Goal: Entertainment & Leisure: Consume media (video, audio)

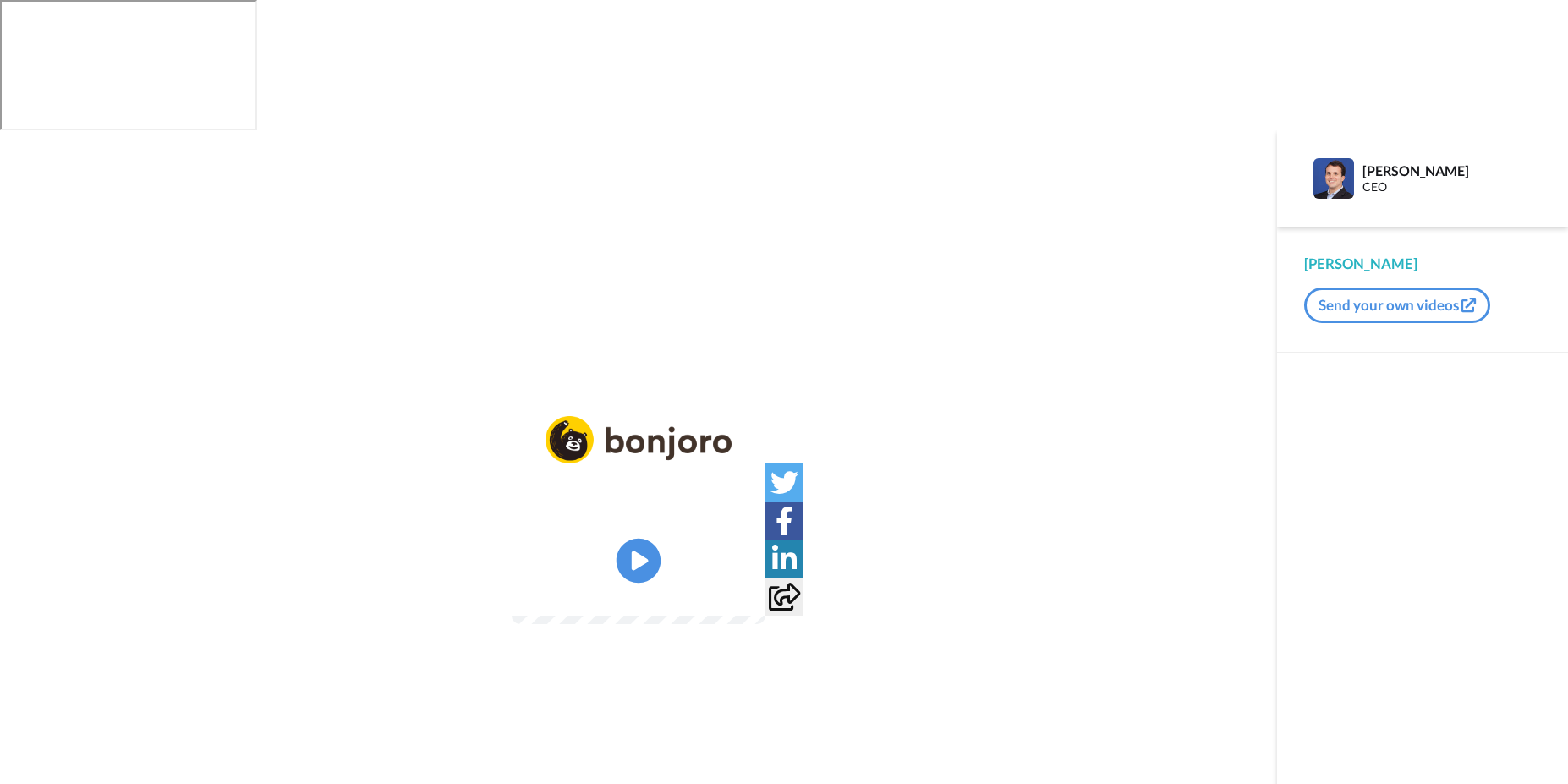
click at [660, 521] on icon "Play/Pause" at bounding box center [639, 561] width 45 height 80
click at [765, 497] on video at bounding box center [638, 561] width 253 height 127
drag, startPoint x: 725, startPoint y: 393, endPoint x: 576, endPoint y: 142, distance: 291.9
click at [576, 142] on div "Play/Pause" at bounding box center [638, 522] width 1277 height 784
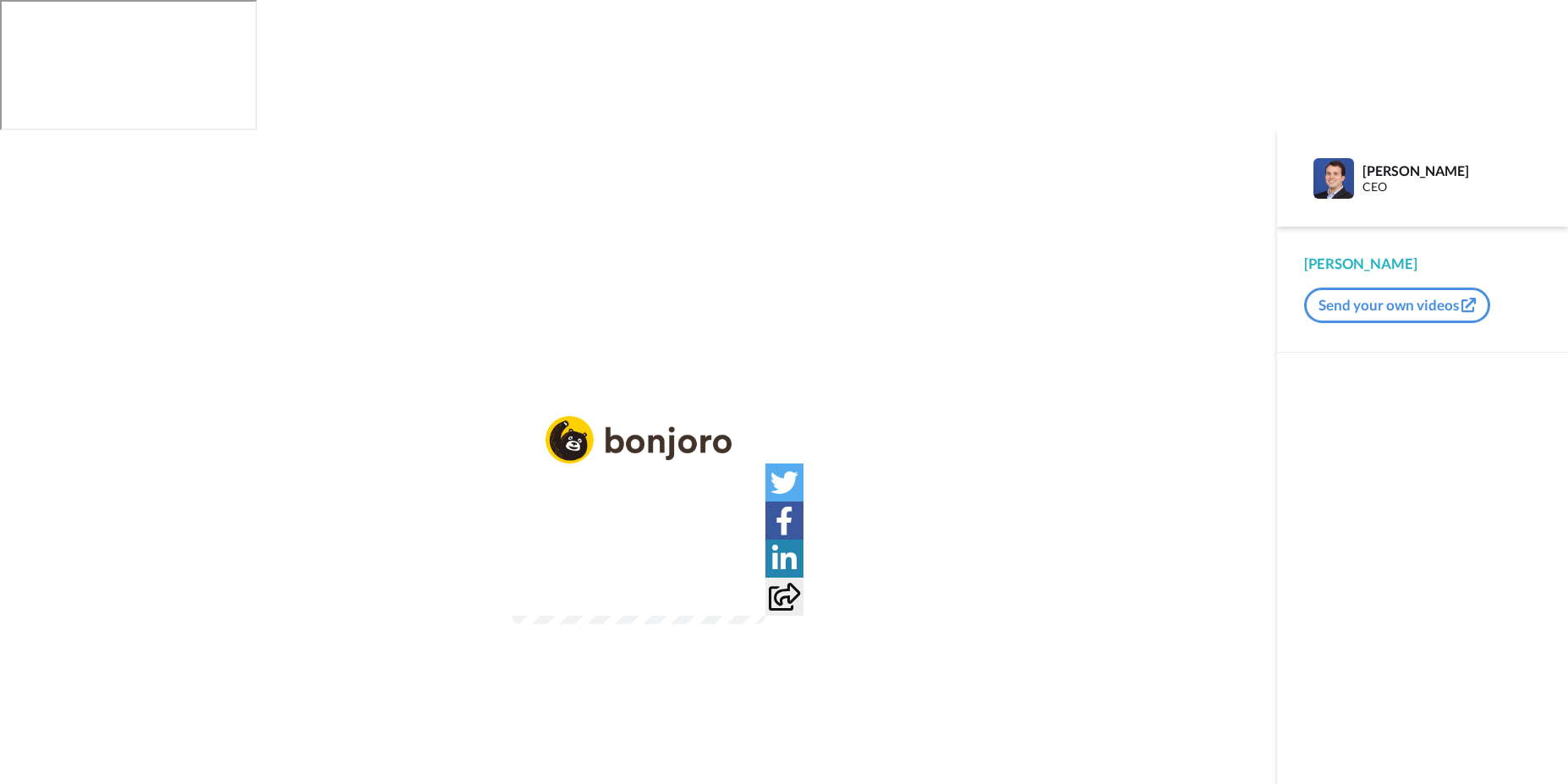
click at [559, 497] on video at bounding box center [638, 561] width 253 height 127
drag, startPoint x: 549, startPoint y: 355, endPoint x: 505, endPoint y: 421, distance: 79.3
click at [512, 497] on video at bounding box center [638, 561] width 253 height 127
drag, startPoint x: 615, startPoint y: 436, endPoint x: 425, endPoint y: 85, distance: 399.1
click at [425, 130] on div "Play/Pause" at bounding box center [638, 522] width 1277 height 784
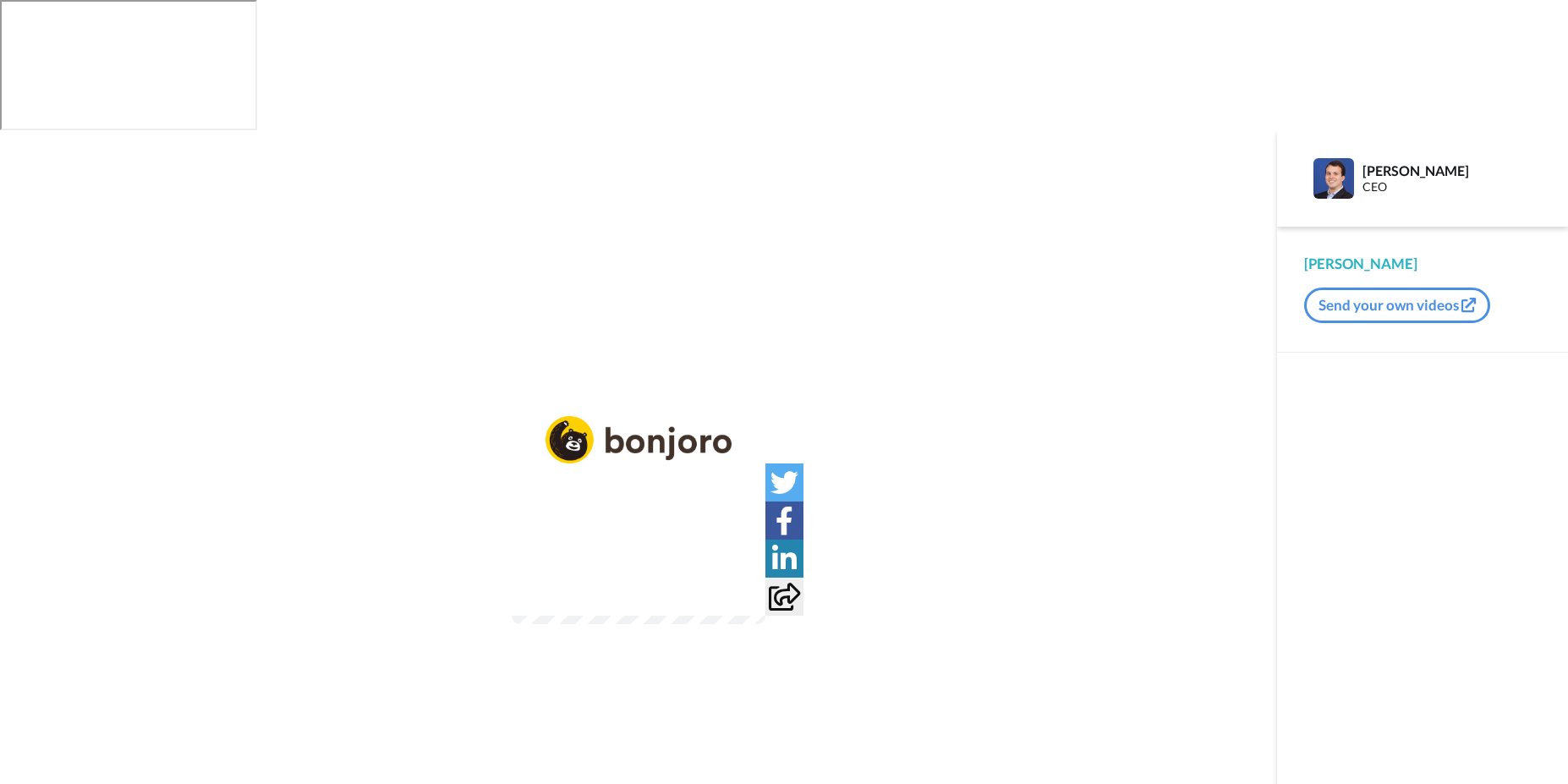
click at [176, 416] on div "Play/Pause" at bounding box center [638, 533] width 1277 height 234
click at [654, 539] on icon at bounding box center [639, 561] width 45 height 45
